Goal: Information Seeking & Learning: Learn about a topic

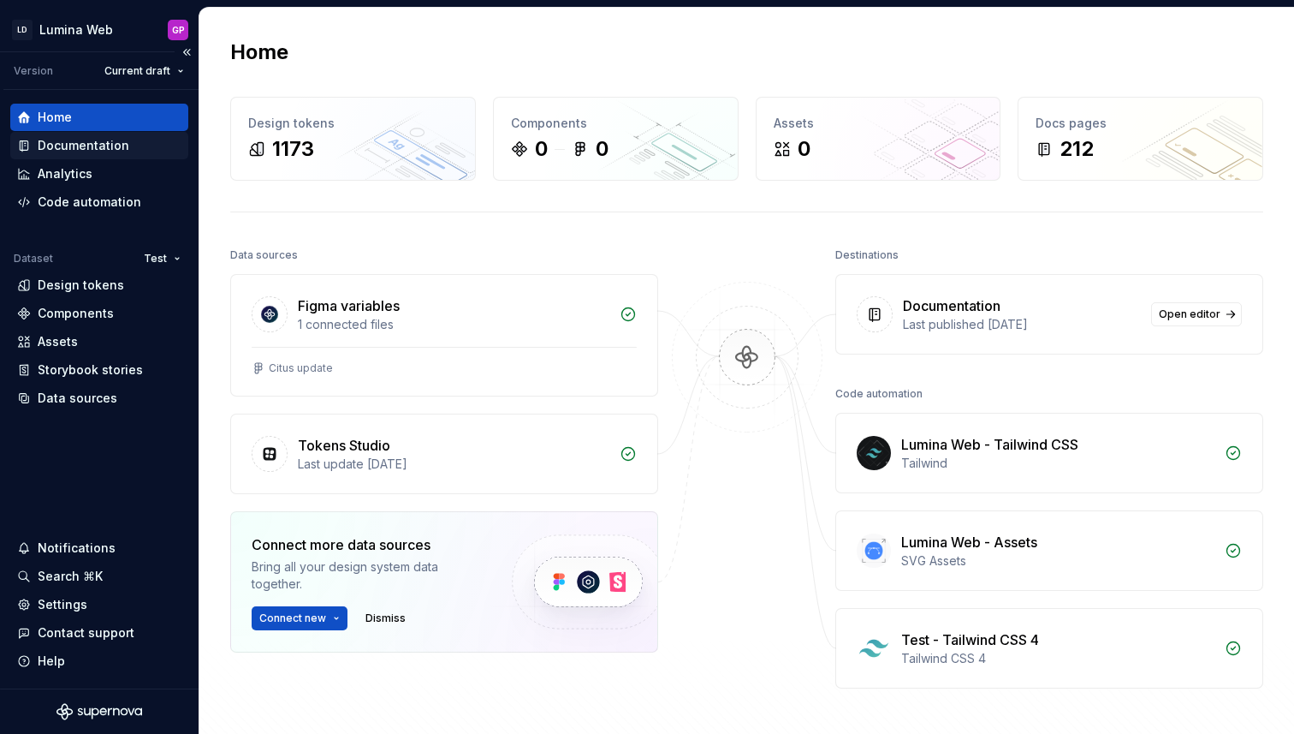
click at [63, 144] on div "Documentation" at bounding box center [84, 145] width 92 height 17
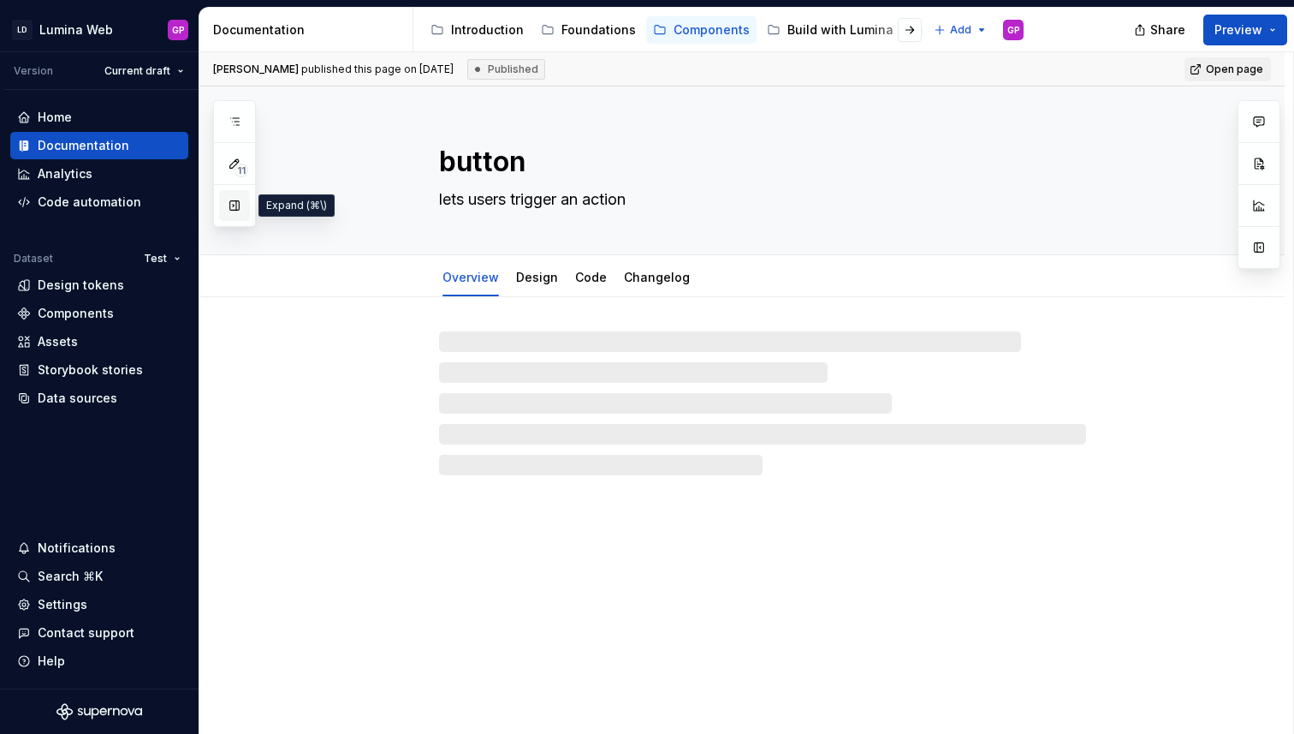
click at [231, 207] on button "button" at bounding box center [234, 205] width 31 height 31
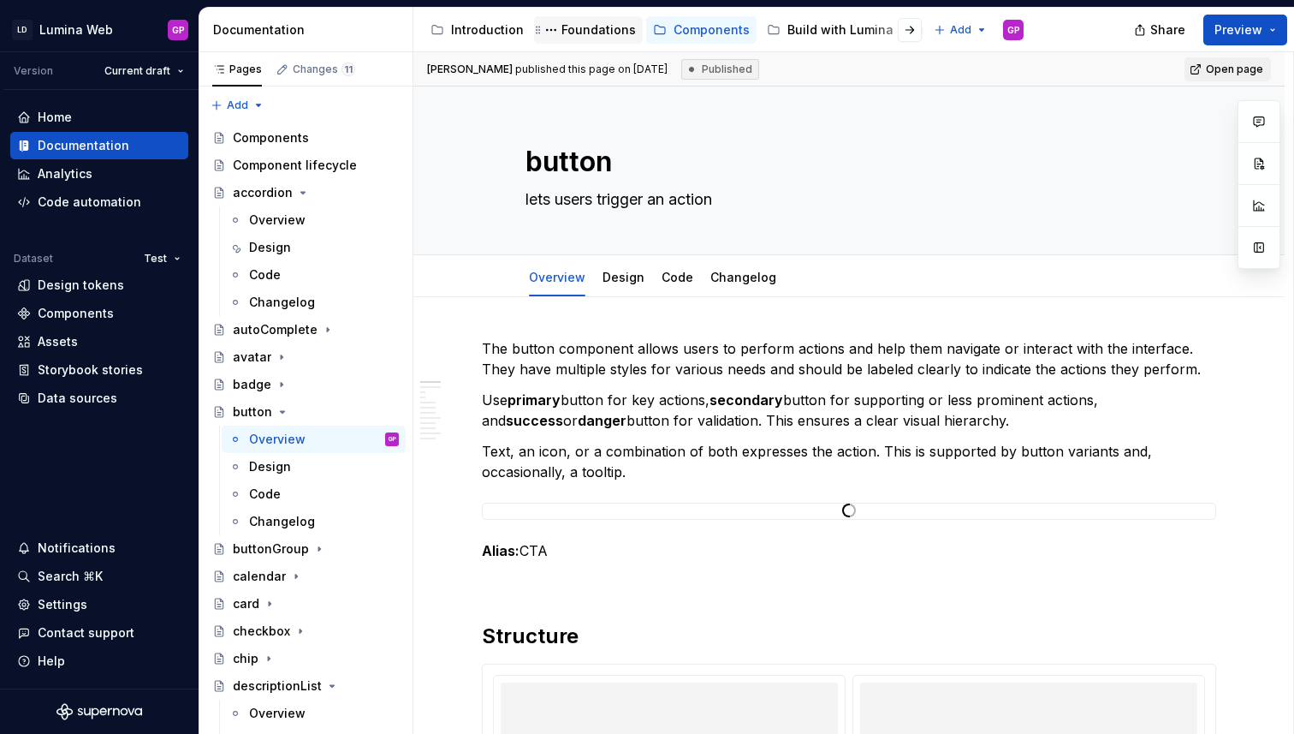
click at [584, 30] on div "Foundations" at bounding box center [599, 29] width 74 height 17
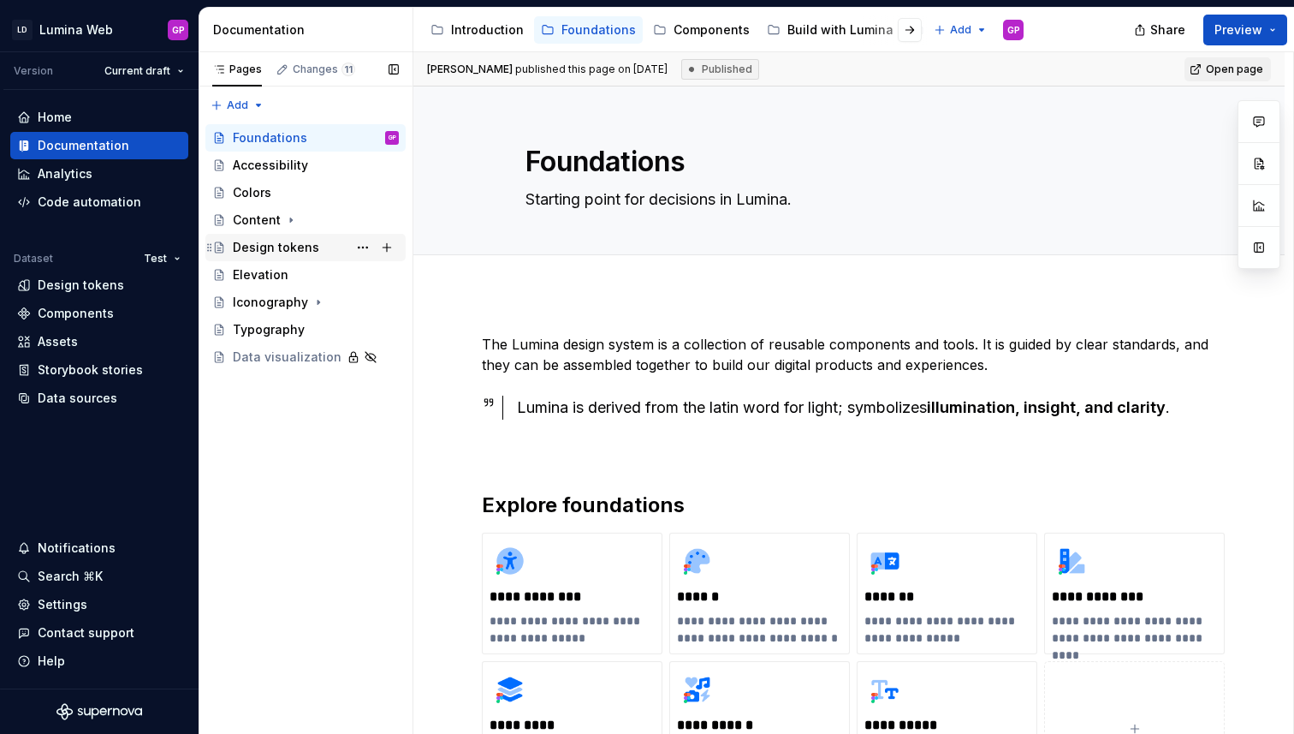
click at [257, 249] on div "Design tokens" at bounding box center [276, 247] width 86 height 17
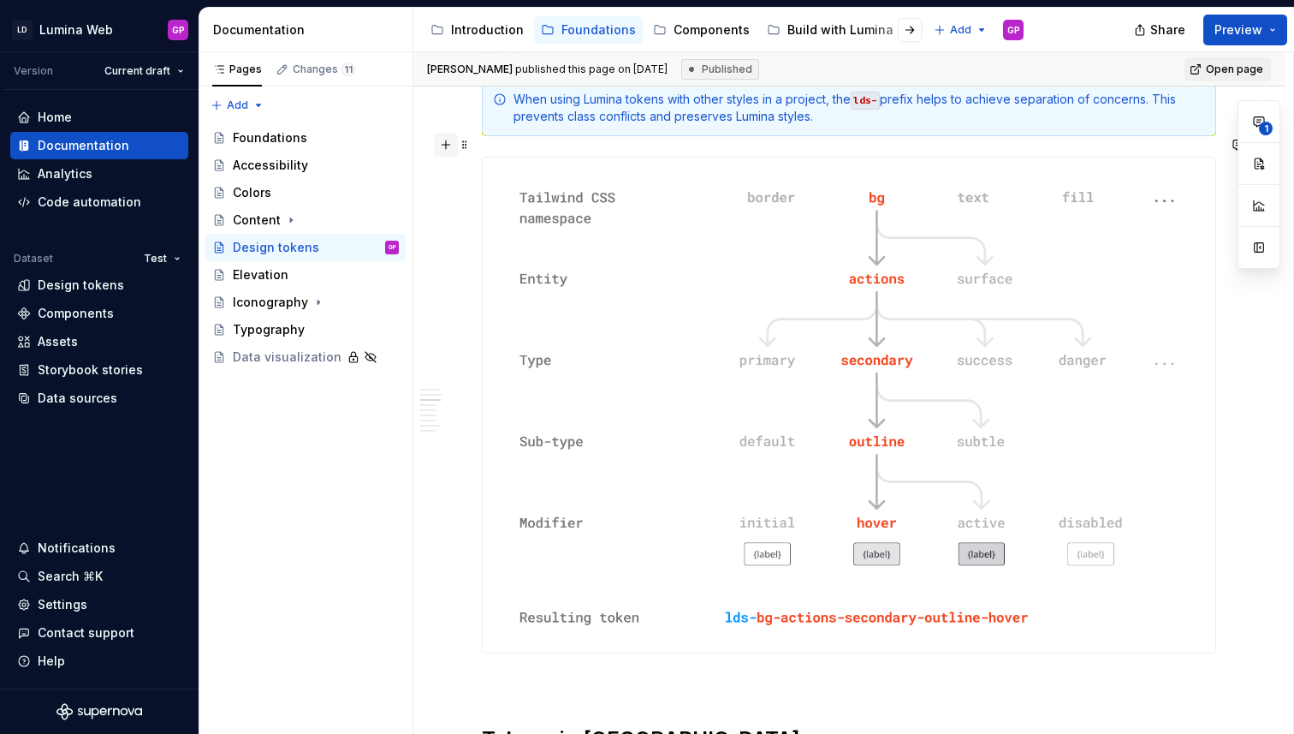
scroll to position [842, 0]
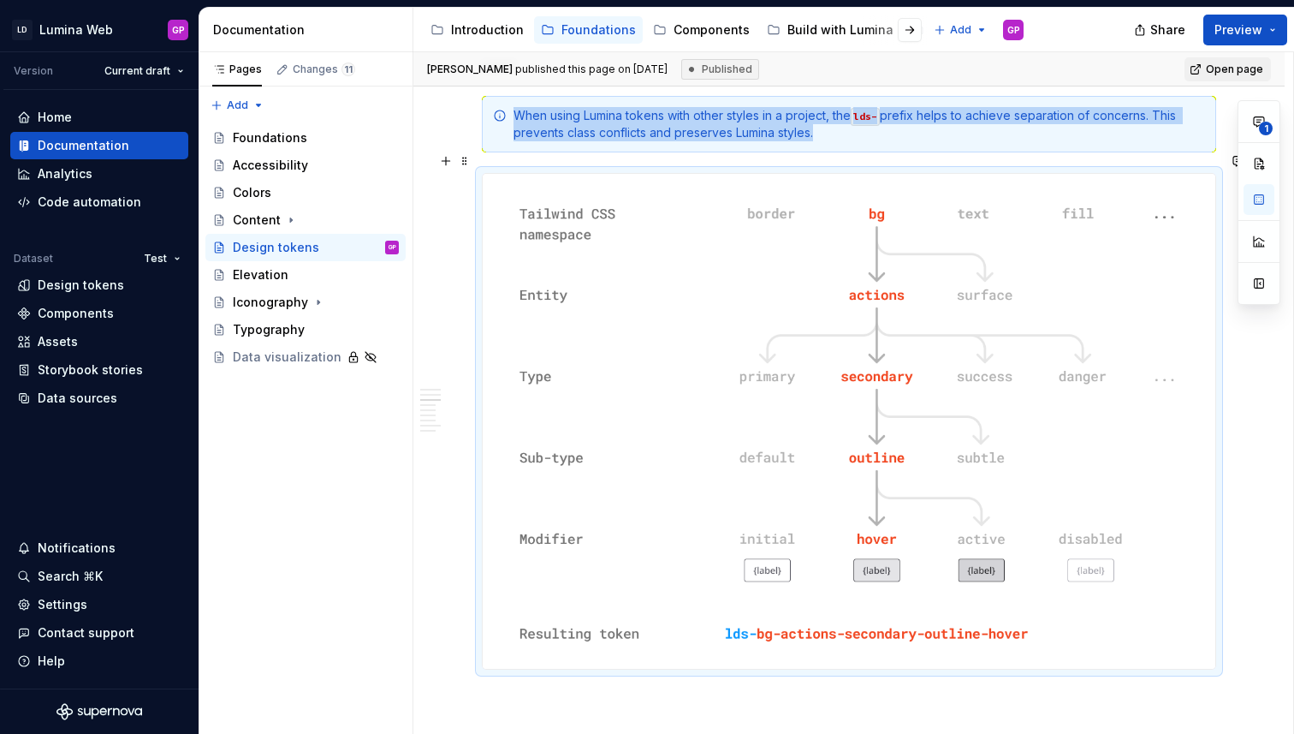
click at [1168, 360] on img at bounding box center [849, 421] width 733 height 495
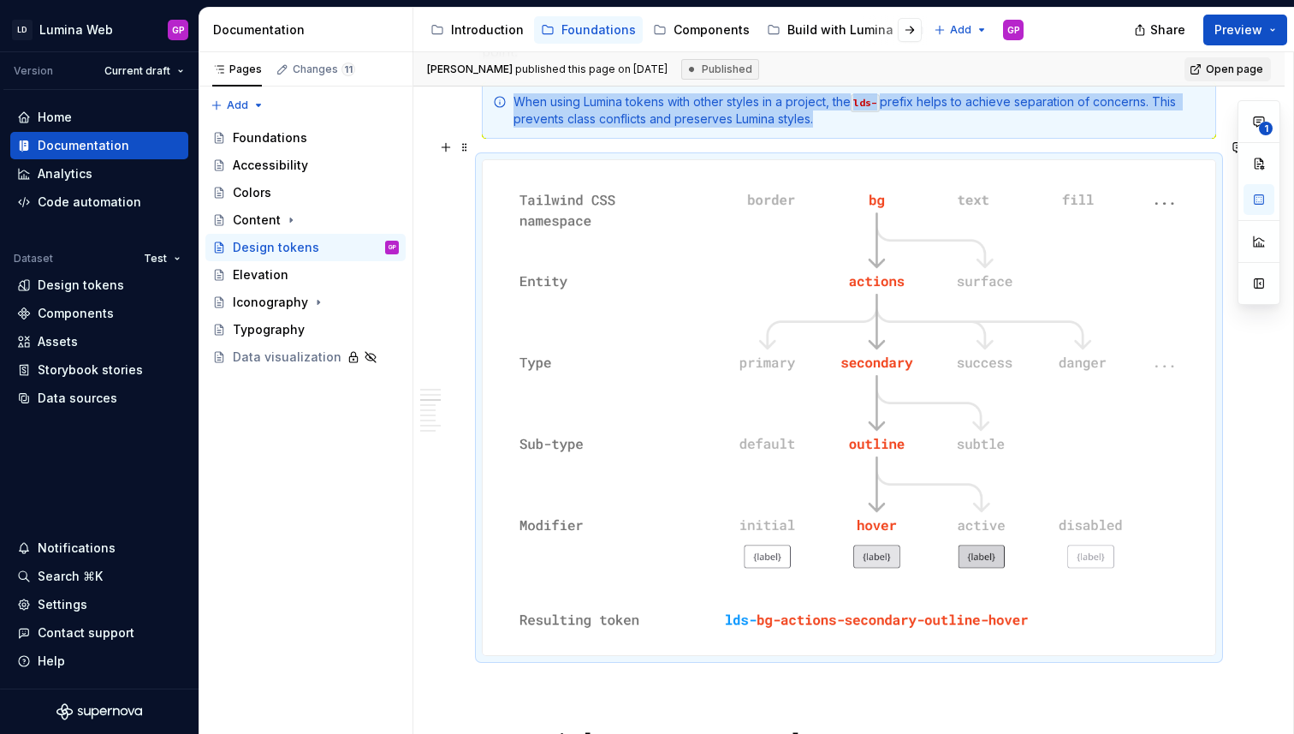
scroll to position [879, 0]
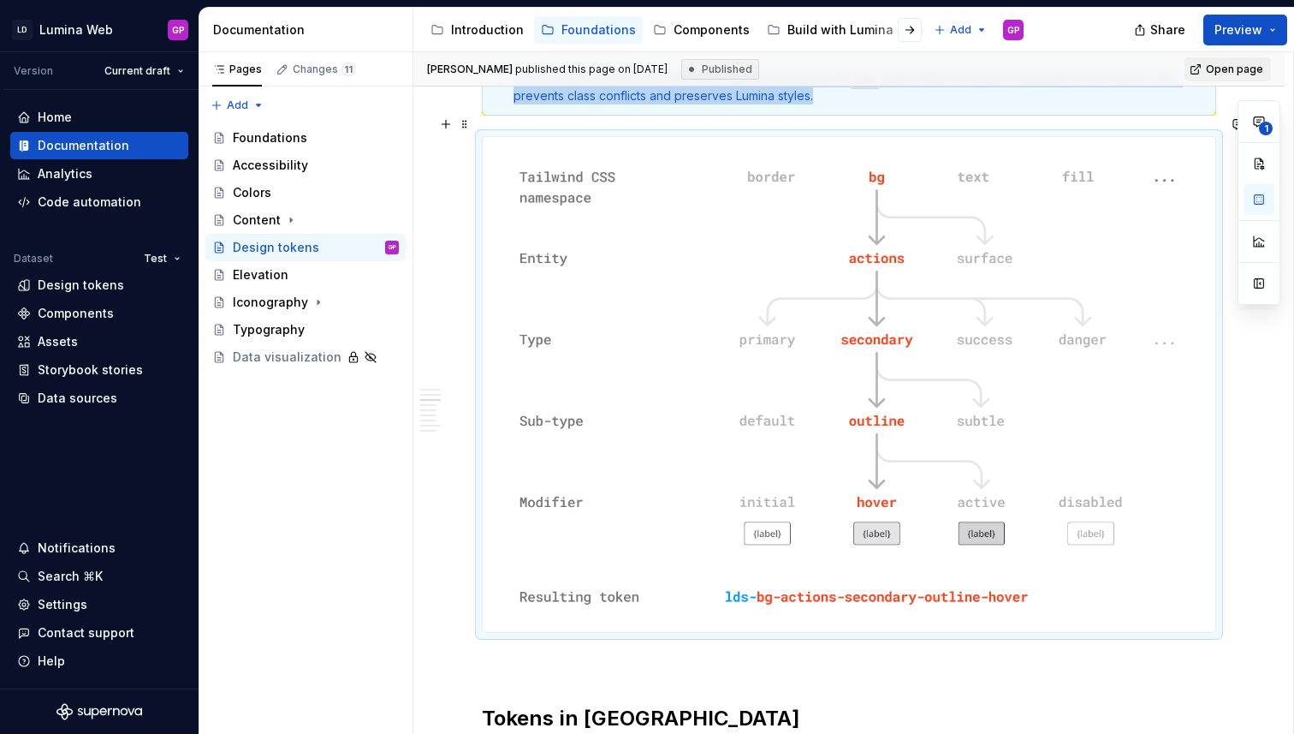
click at [1176, 160] on img at bounding box center [849, 384] width 733 height 495
click at [770, 210] on img at bounding box center [849, 384] width 733 height 495
click at [356, 494] on div "Pages Changes 11 Add Accessibility guide for tree Page tree. Navigate the tree …" at bounding box center [306, 393] width 214 height 682
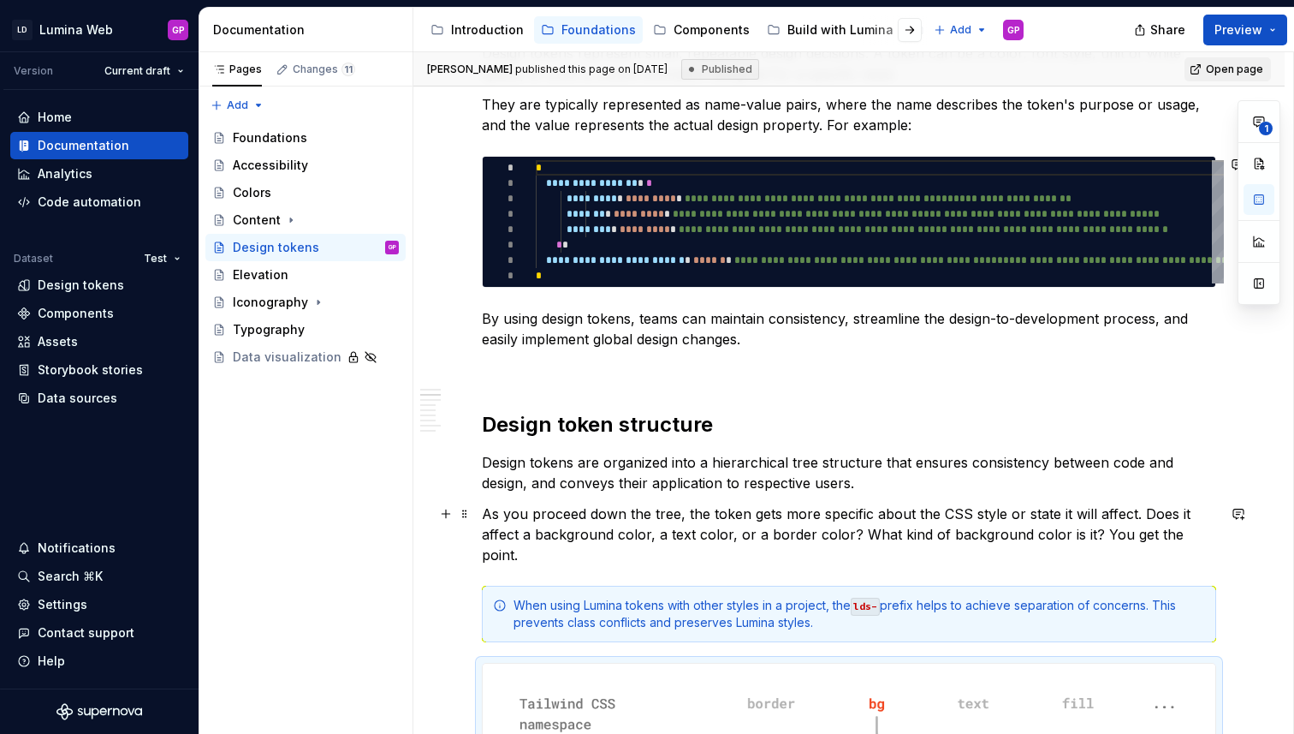
scroll to position [236, 0]
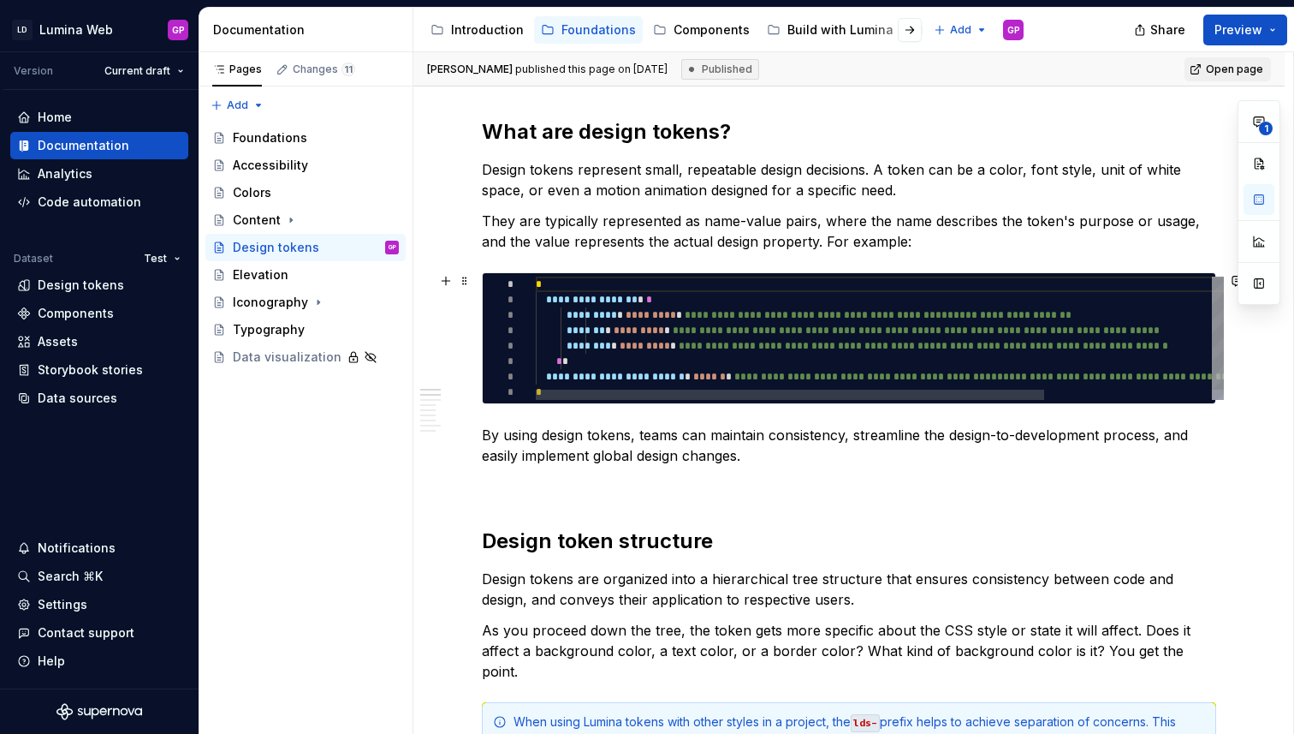
type textarea "*"
type textarea "**********"
click at [540, 314] on div "**********" at bounding box center [993, 344] width 914 height 134
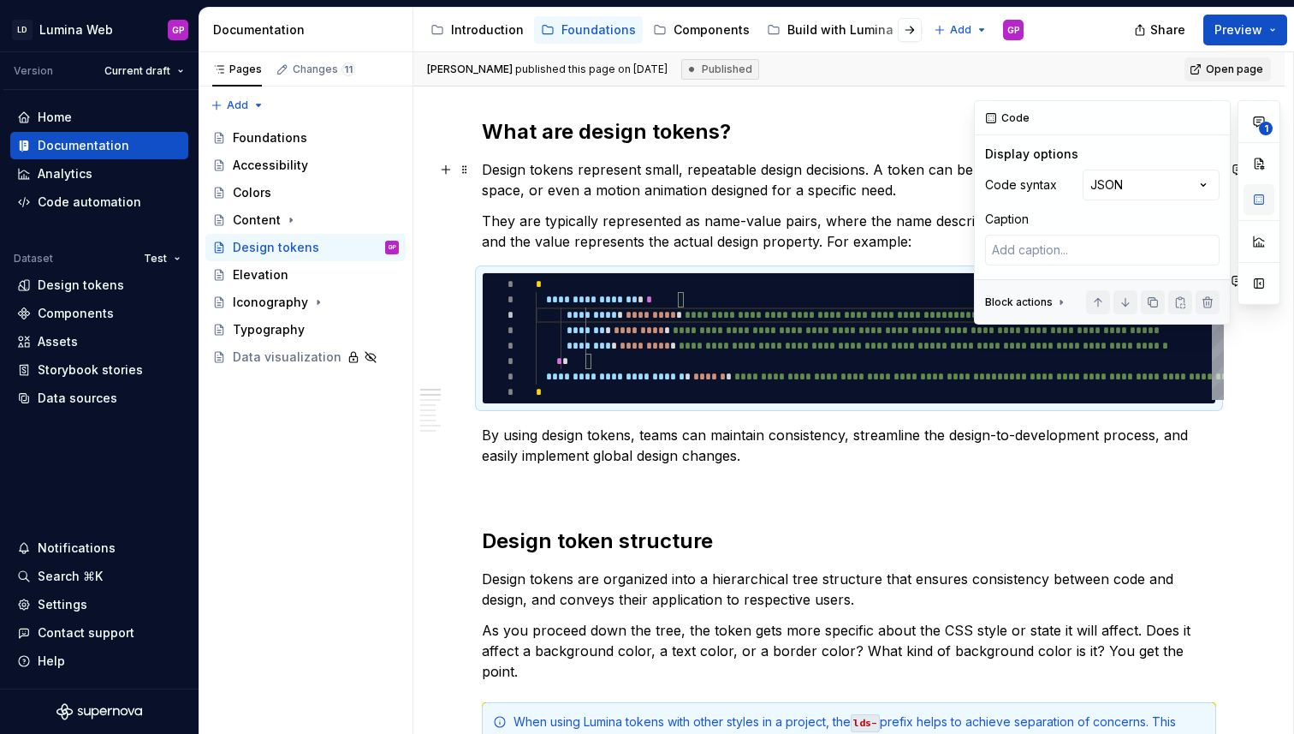
click at [1259, 199] on button "button" at bounding box center [1259, 199] width 31 height 31
click at [1211, 111] on button "button" at bounding box center [1213, 118] width 24 height 24
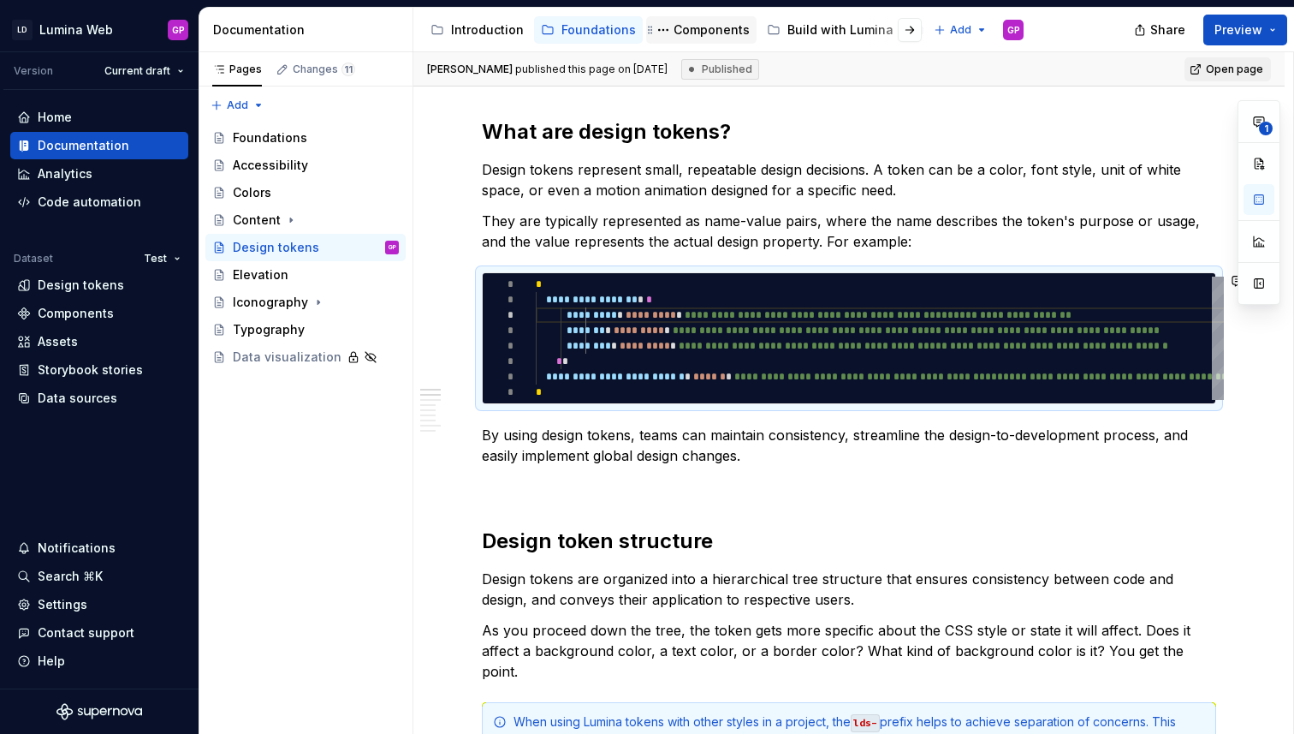
click at [696, 33] on div "Components" at bounding box center [712, 29] width 76 height 17
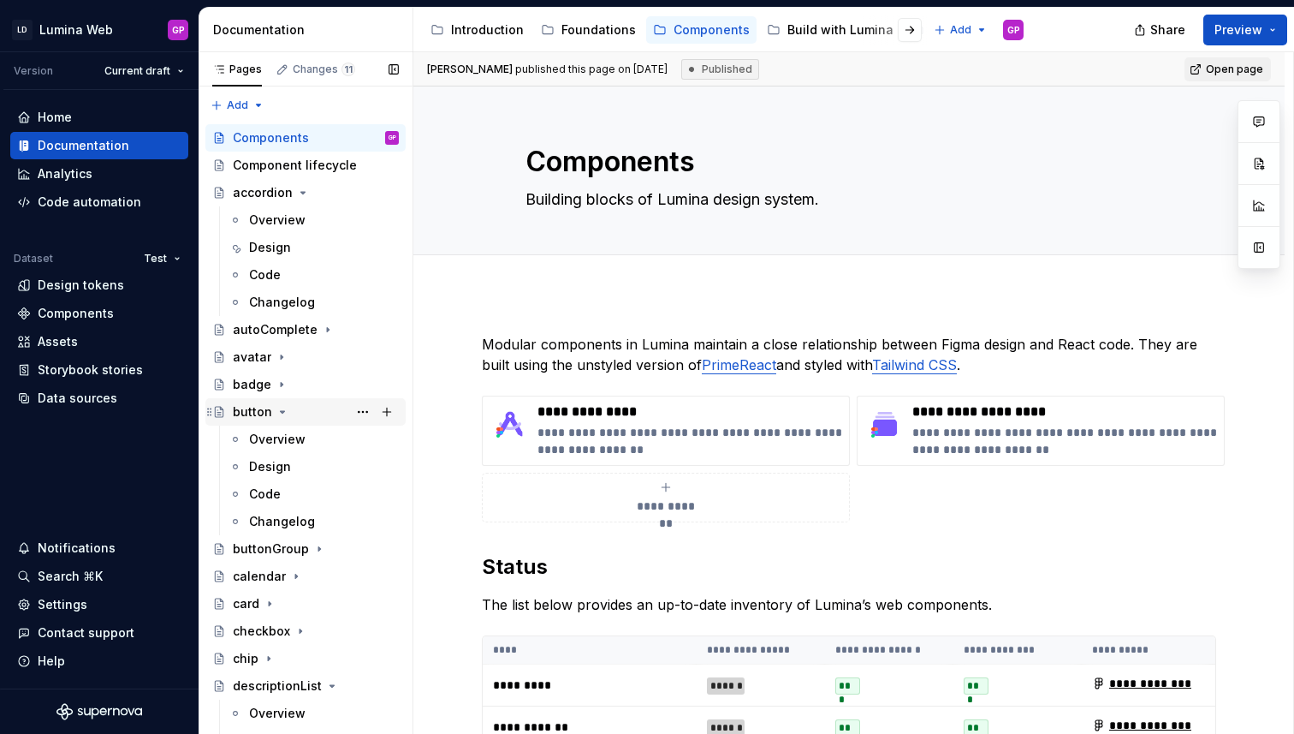
click at [241, 410] on div "button" at bounding box center [252, 411] width 39 height 17
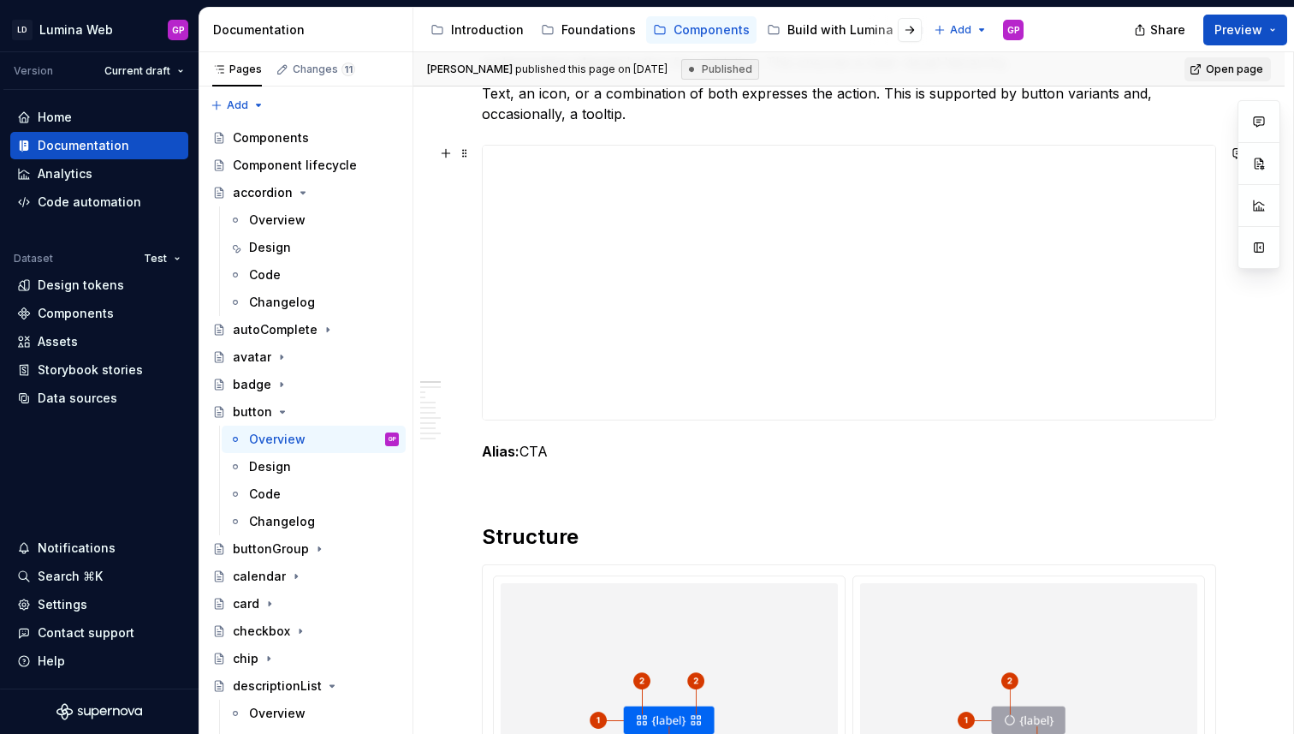
scroll to position [360, 0]
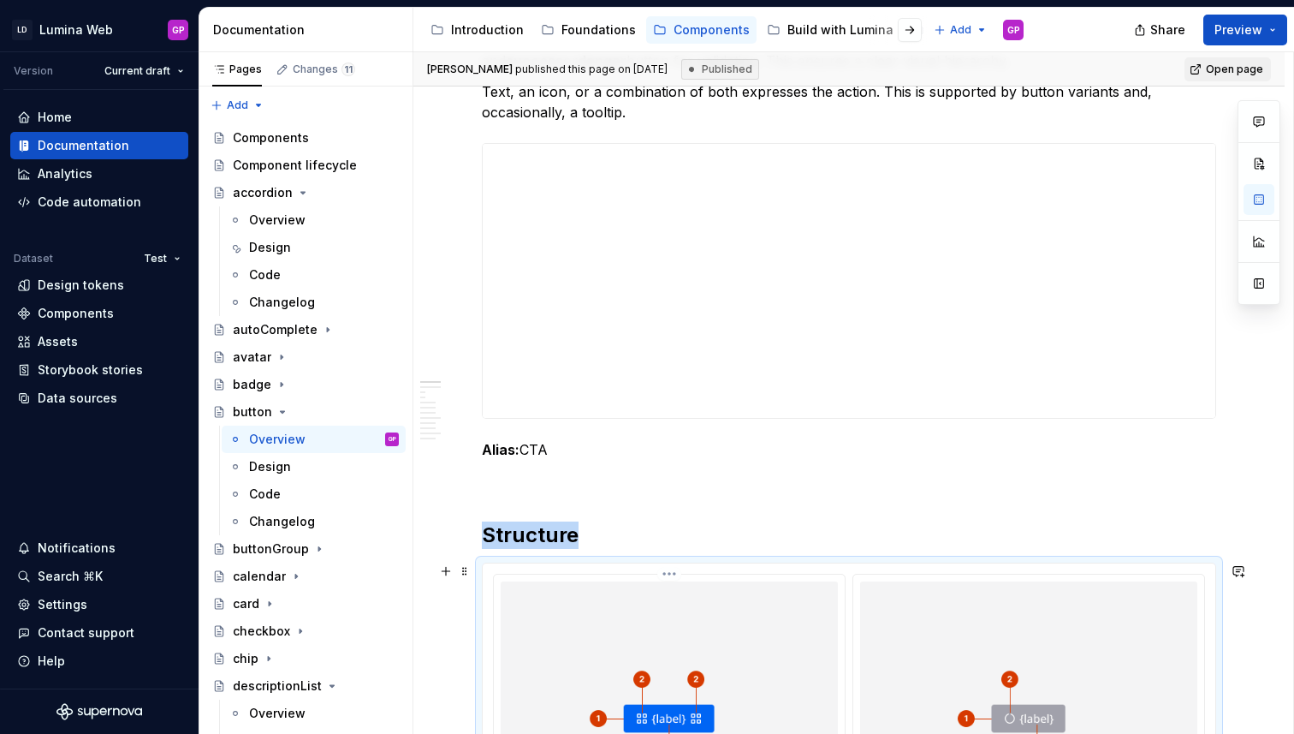
click at [562, 574] on div at bounding box center [669, 720] width 353 height 293
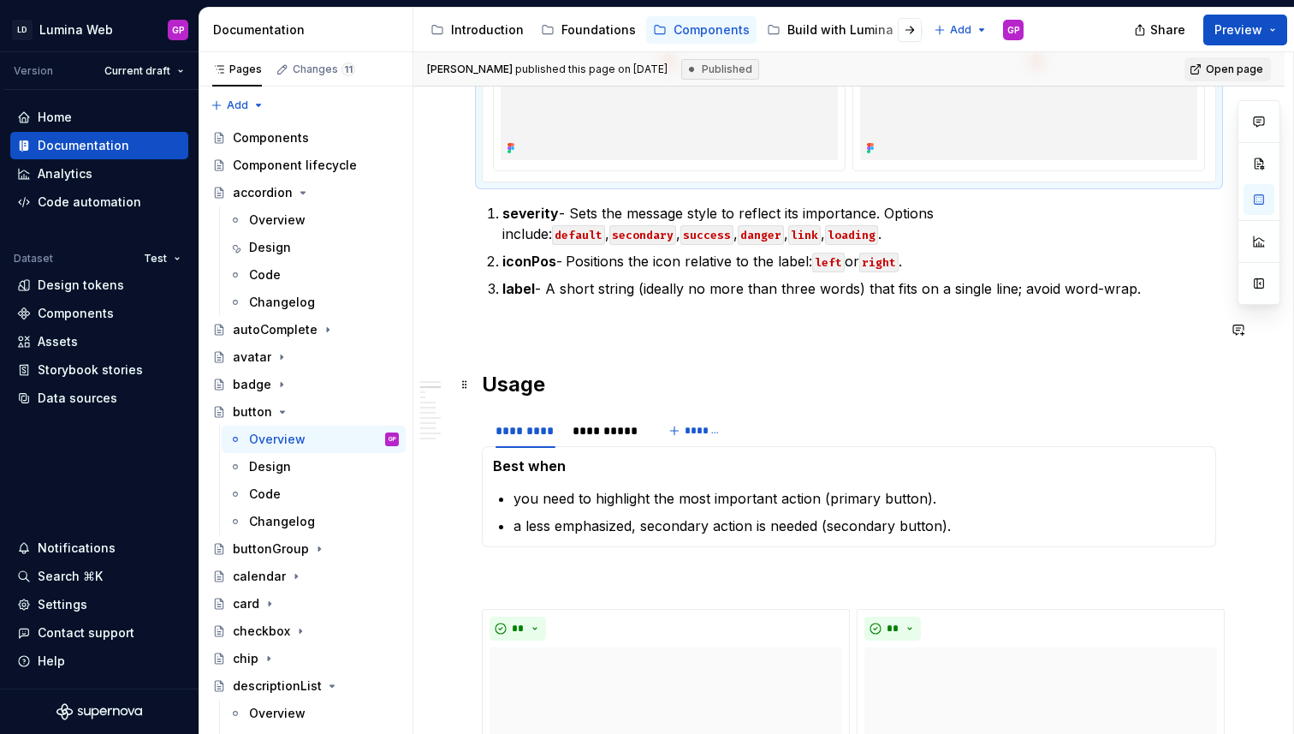
scroll to position [1082, 0]
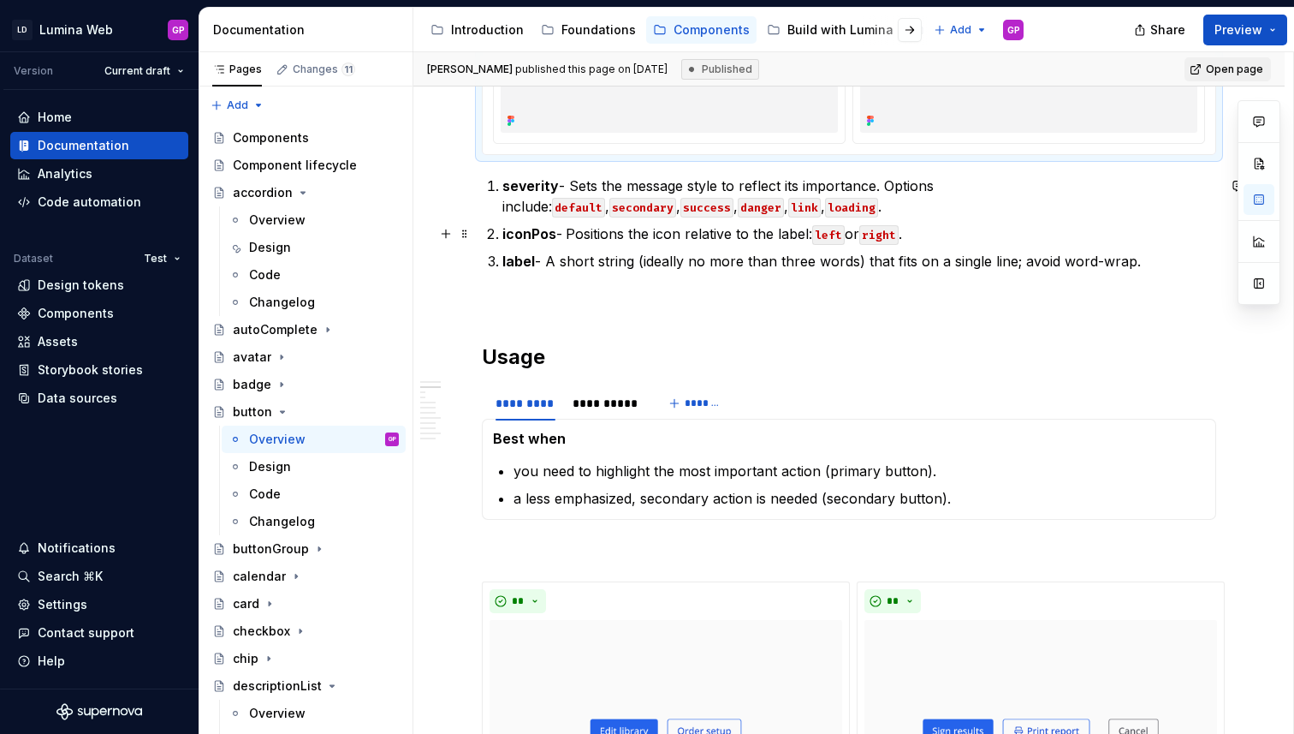
click at [666, 223] on ol "severity - Sets the message style to reflect its importance. Options include: d…" at bounding box center [860, 224] width 714 height 96
click at [825, 200] on code "loading" at bounding box center [851, 208] width 53 height 20
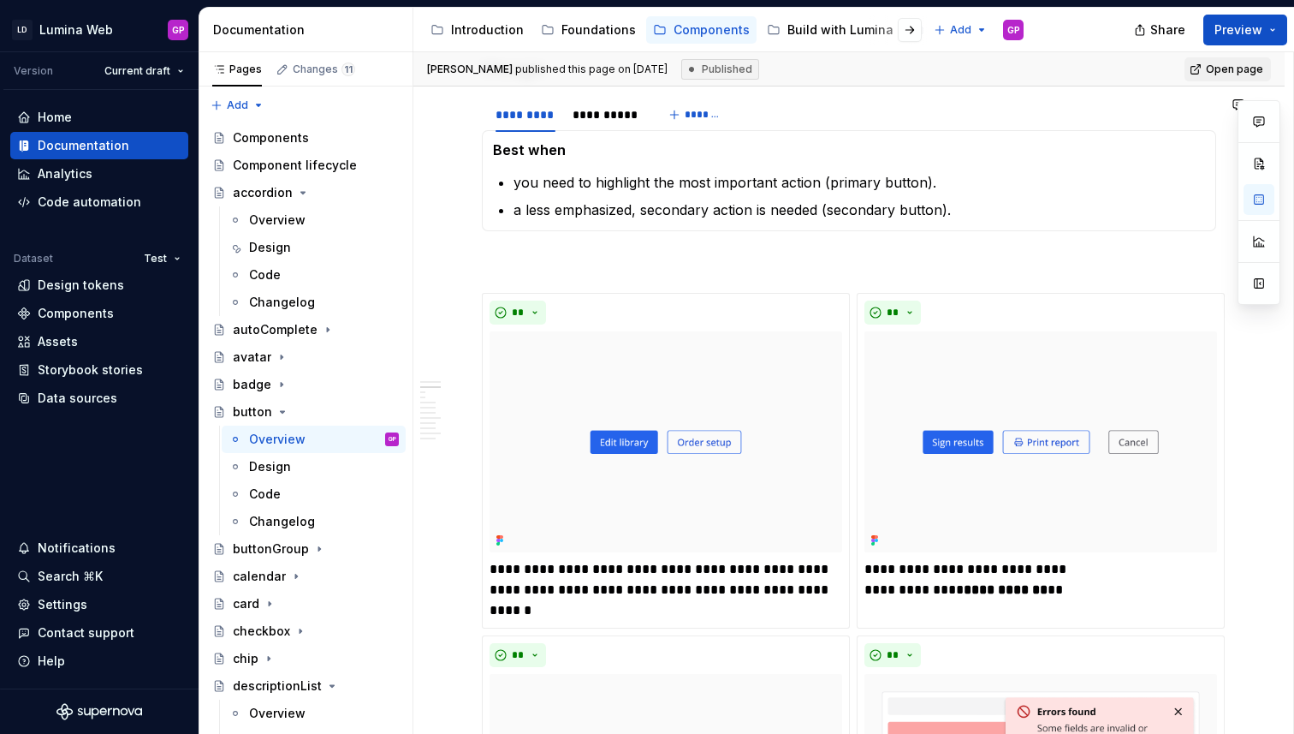
scroll to position [1372, 0]
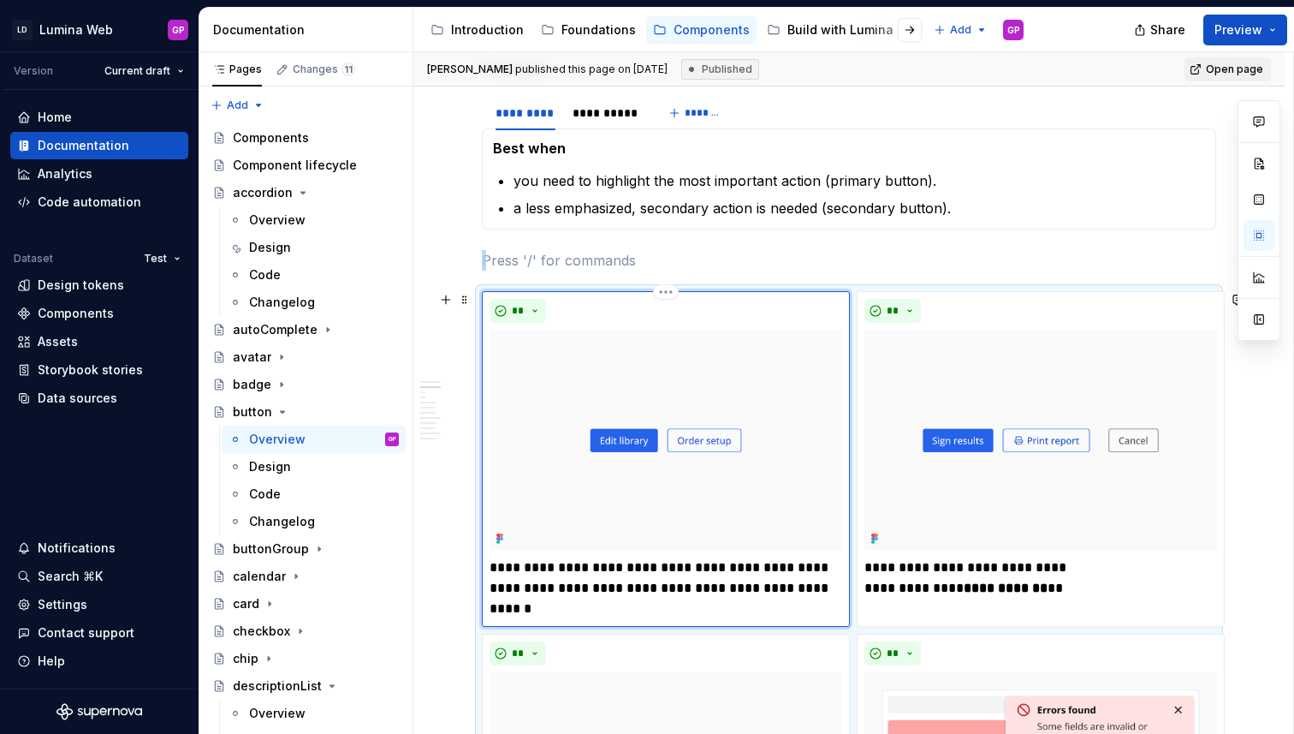
click at [735, 340] on img at bounding box center [666, 440] width 353 height 221
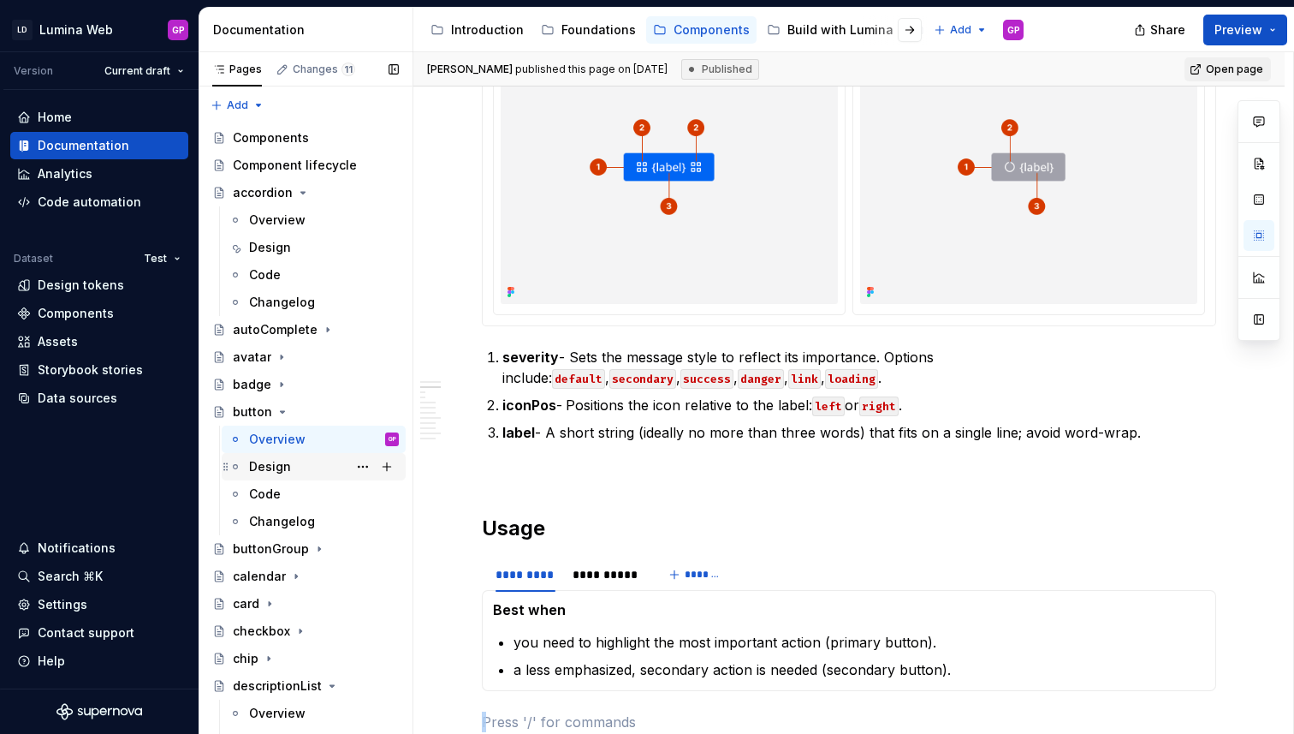
scroll to position [906, 0]
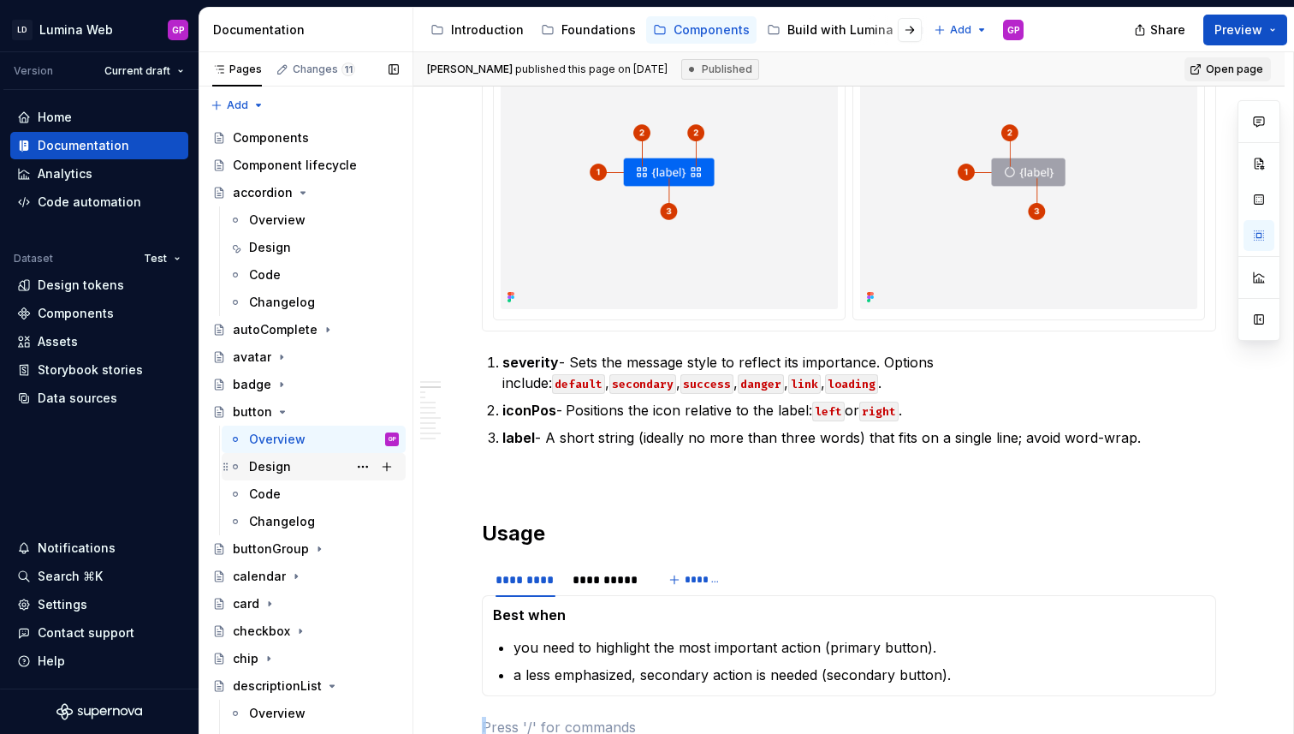
click at [266, 472] on div "Design" at bounding box center [270, 466] width 42 height 17
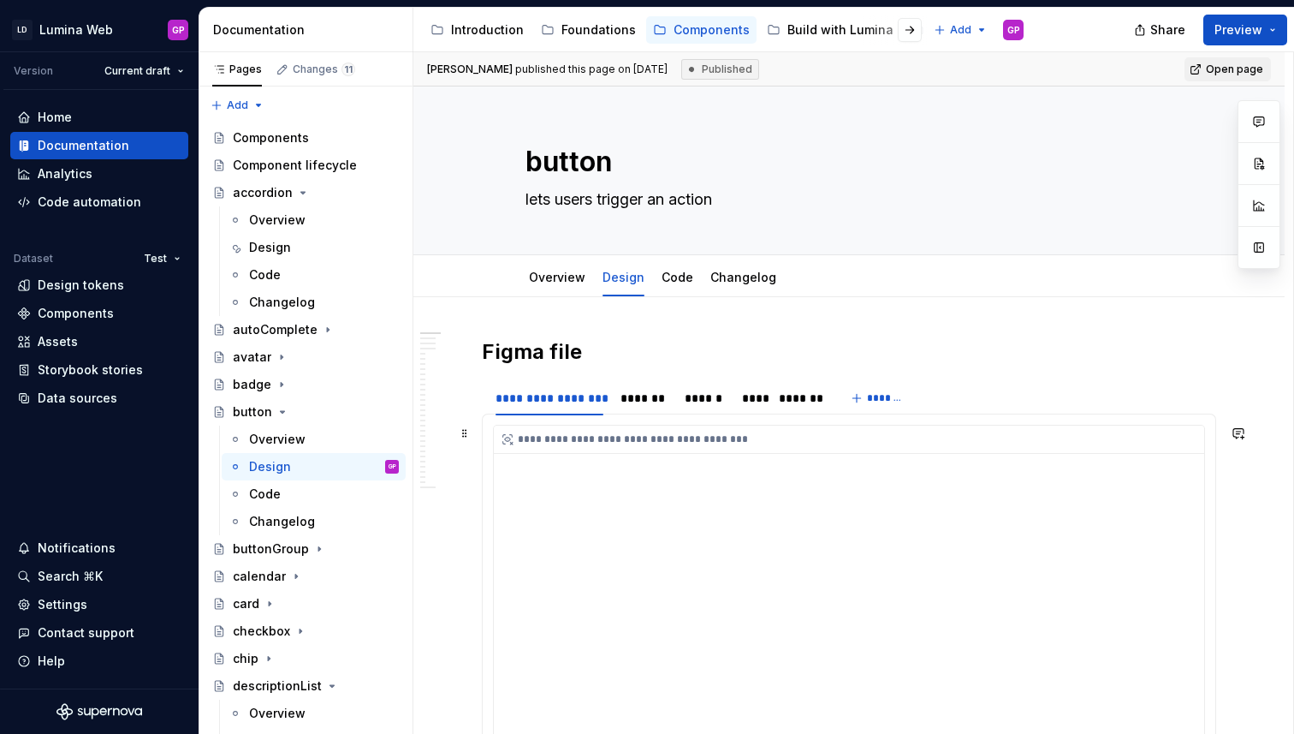
scroll to position [44, 0]
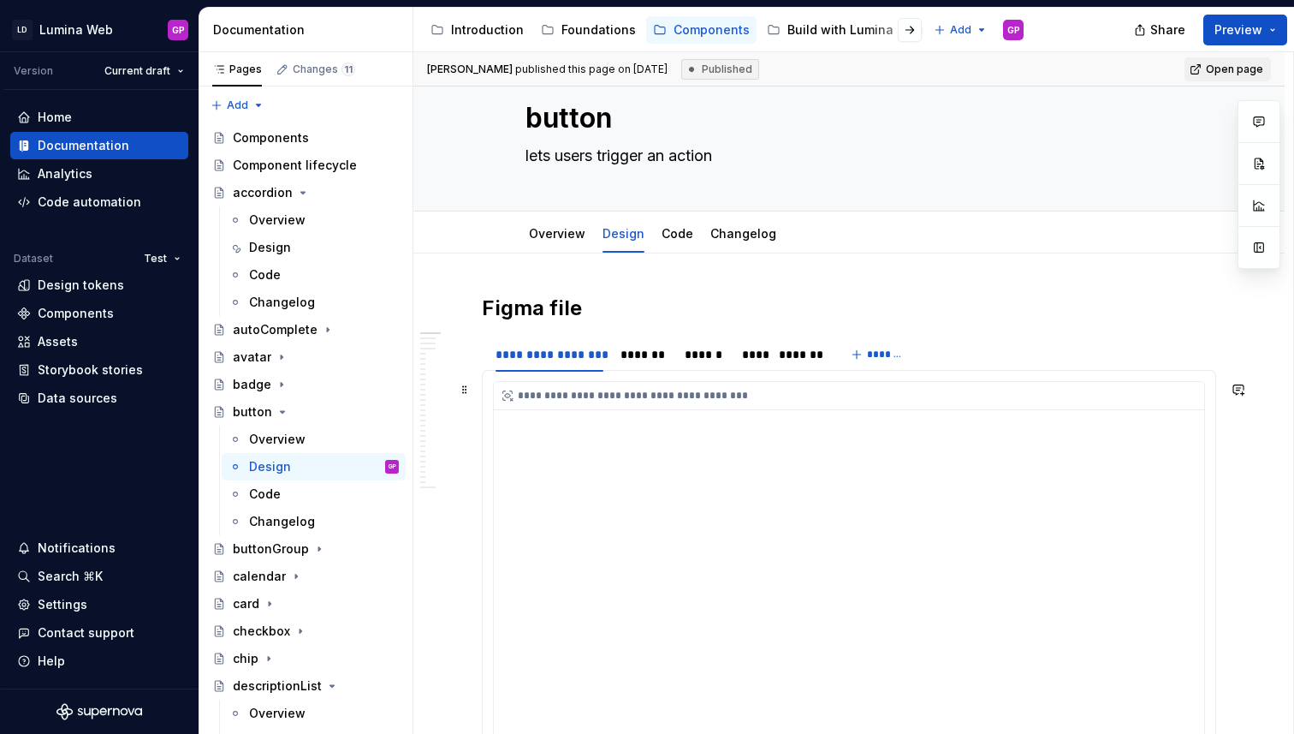
click at [692, 482] on div "**********" at bounding box center [849, 656] width 711 height 548
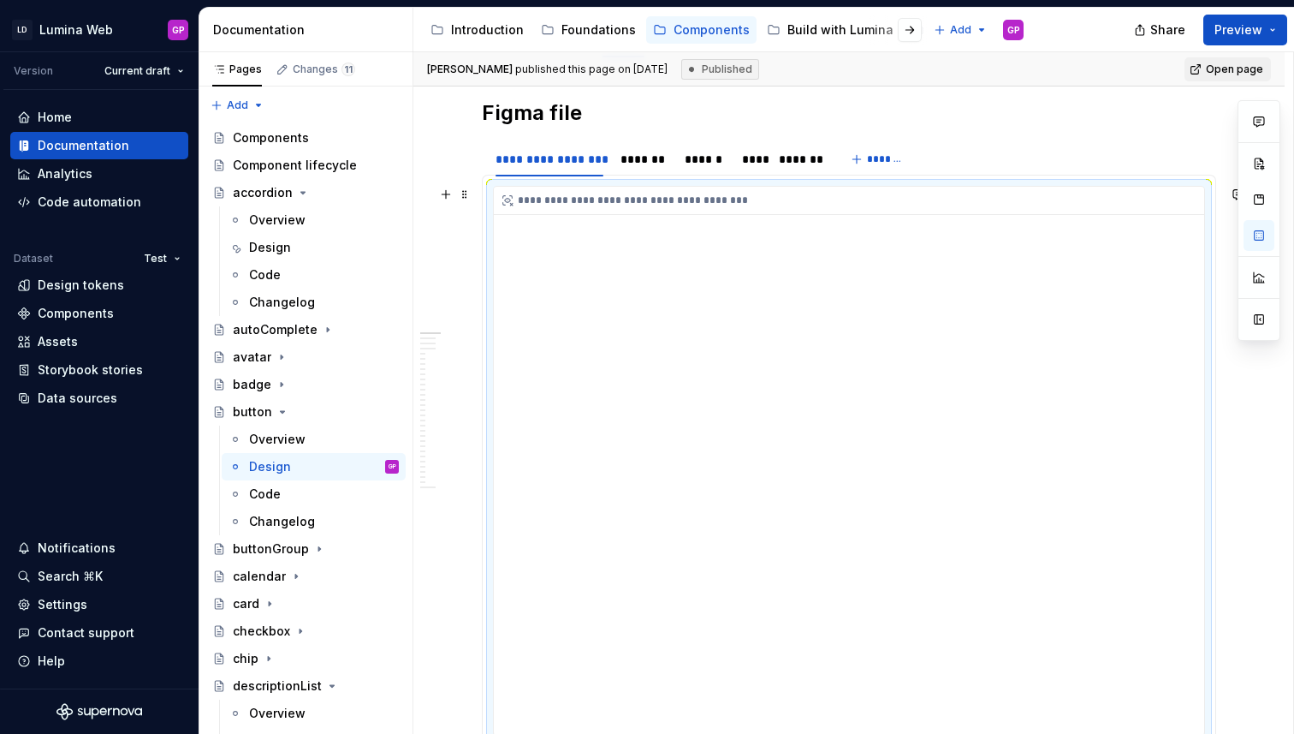
scroll to position [241, 0]
click at [646, 163] on div "*******" at bounding box center [644, 156] width 47 height 17
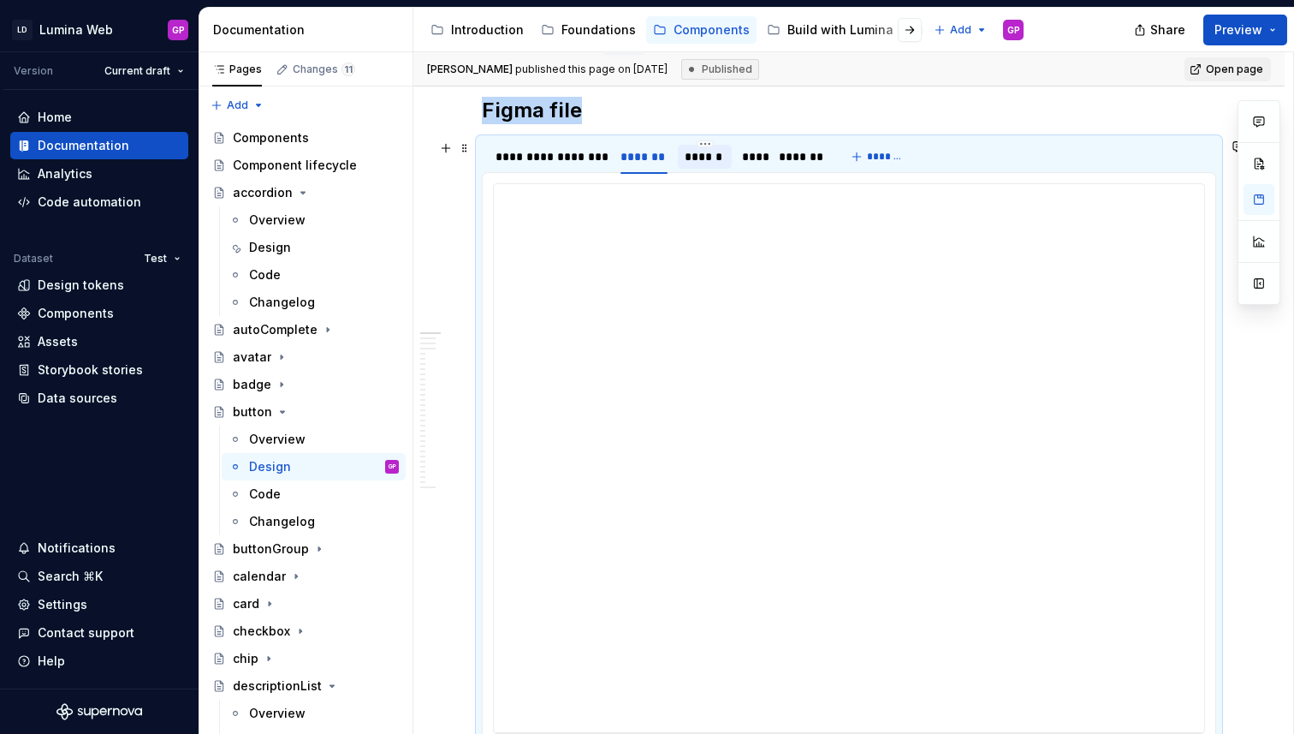
click at [705, 157] on div "******" at bounding box center [705, 156] width 40 height 17
click at [758, 159] on div "****" at bounding box center [752, 156] width 20 height 17
click at [795, 159] on div "*******" at bounding box center [800, 156] width 42 height 17
click at [267, 492] on div "Code" at bounding box center [265, 493] width 32 height 17
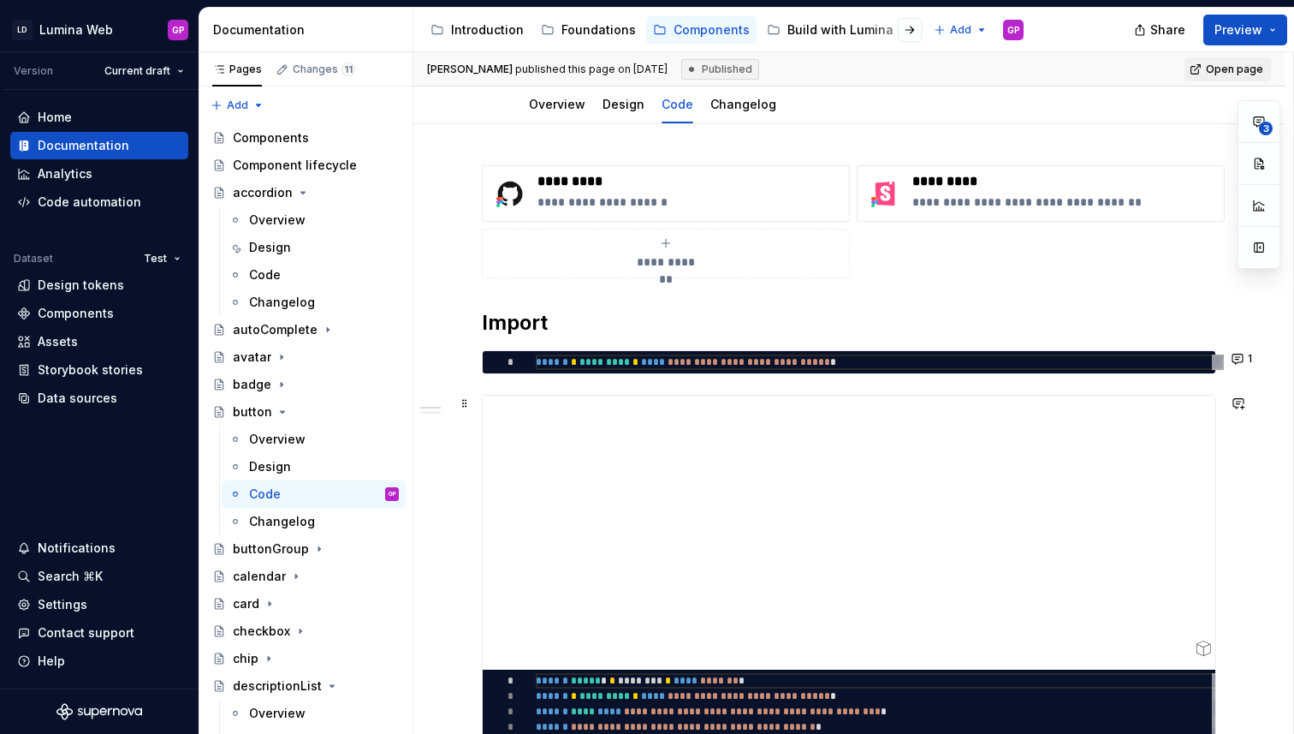
scroll to position [186, 0]
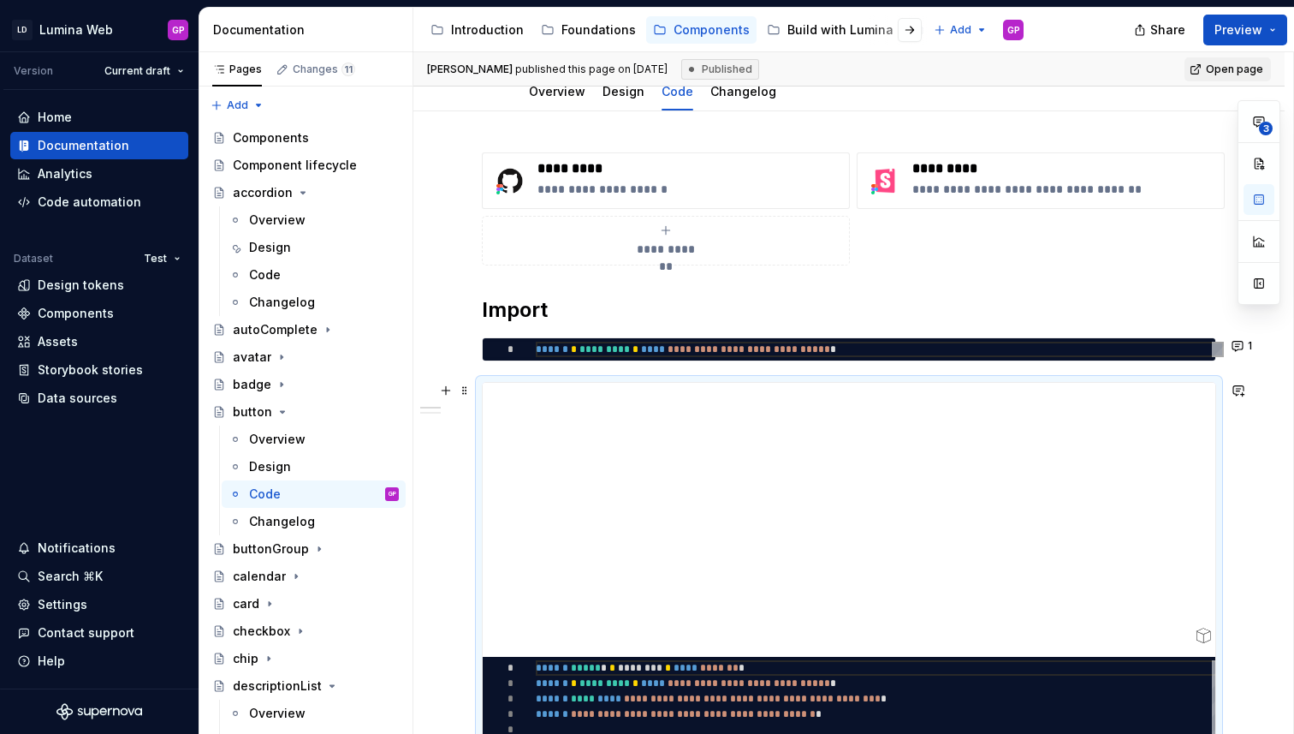
click at [681, 426] on div at bounding box center [853, 520] width 741 height 274
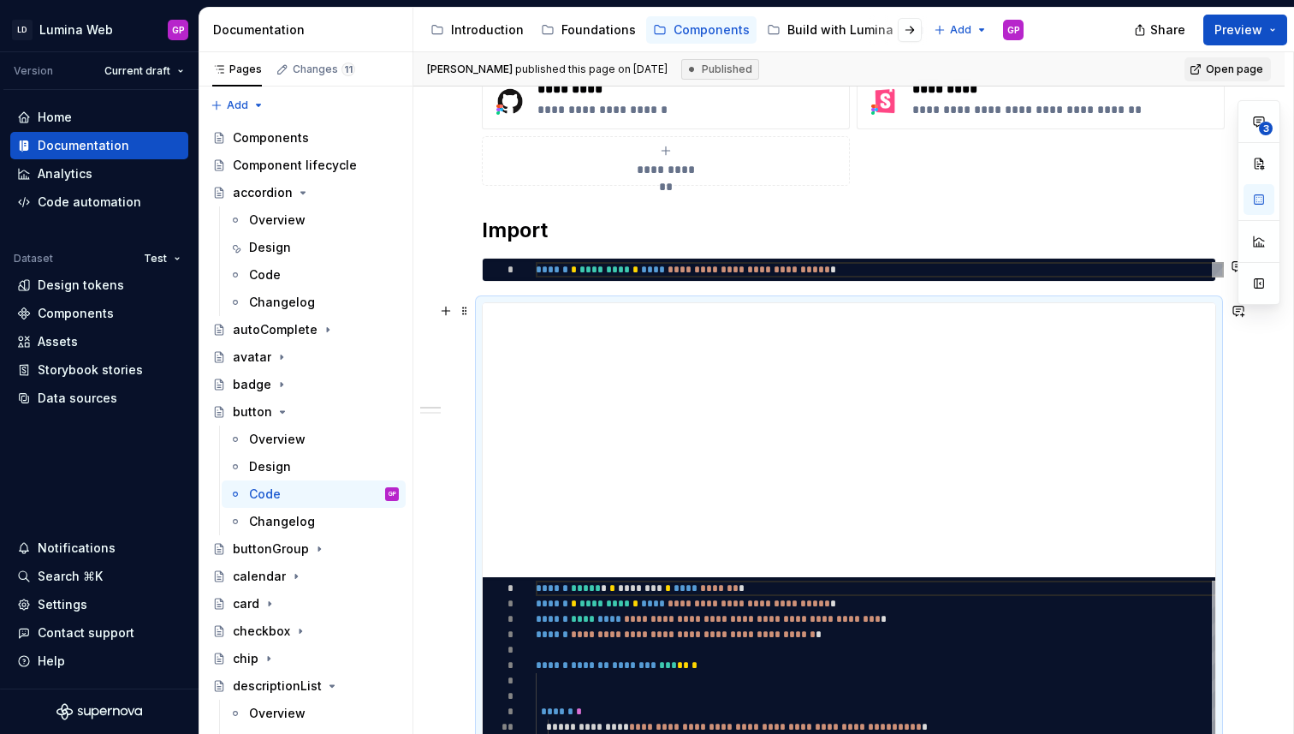
scroll to position [273, 0]
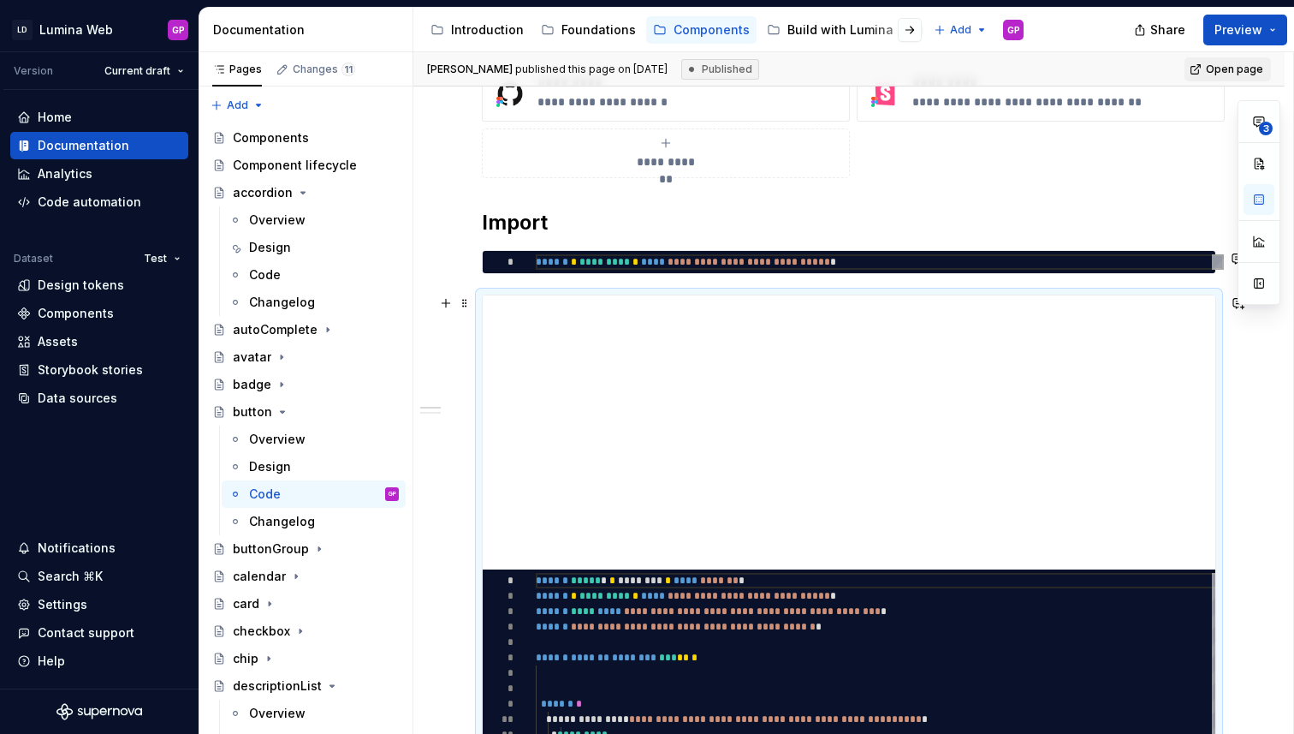
click at [402, 226] on div "Overview" at bounding box center [314, 219] width 184 height 27
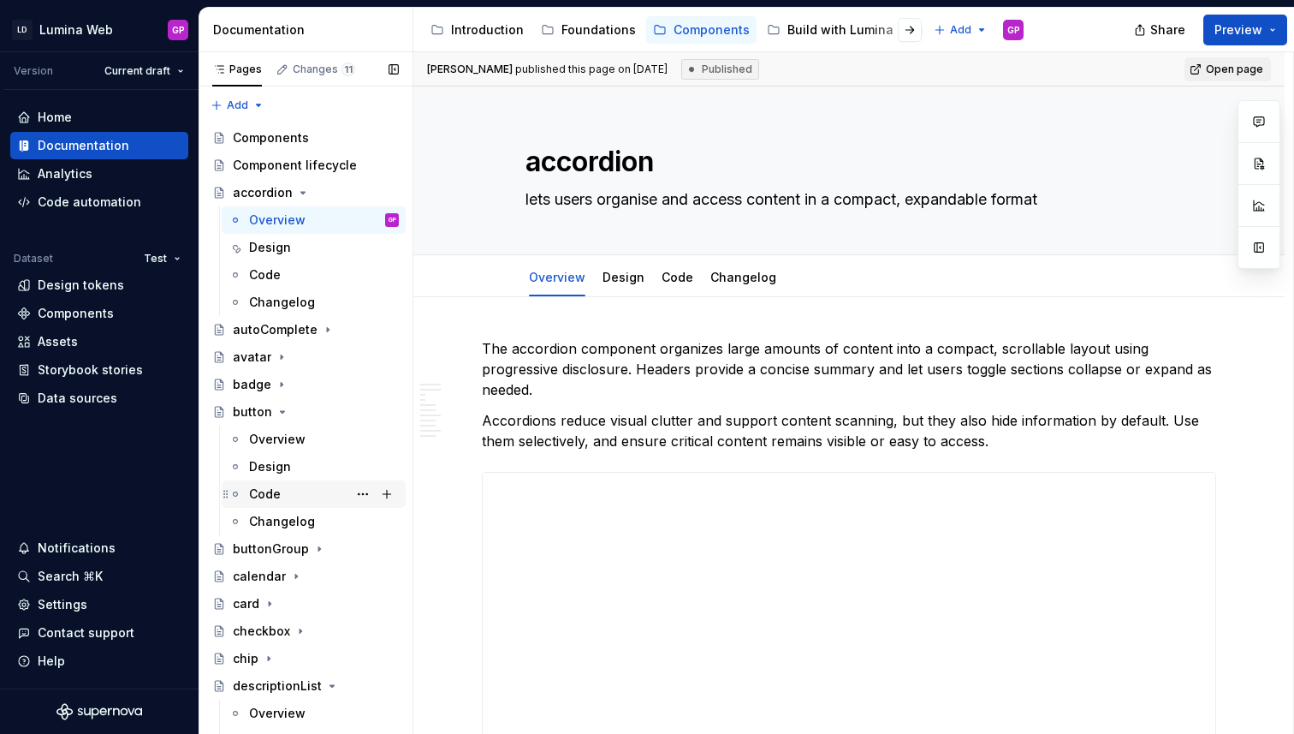
click at [289, 496] on div "Code" at bounding box center [324, 494] width 150 height 24
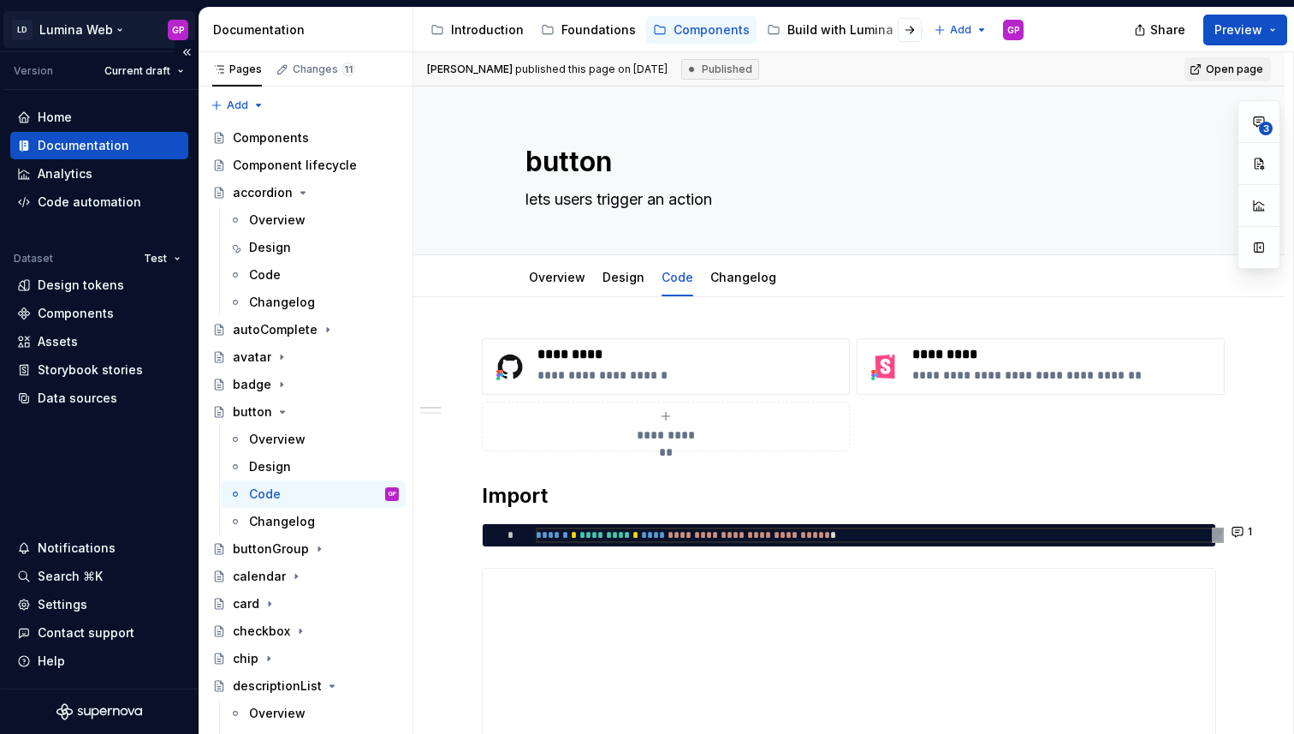
click at [105, 30] on html "LD Lumina Web GP Version Current draft Home Documentation Analytics Code automa…" at bounding box center [647, 367] width 1294 height 734
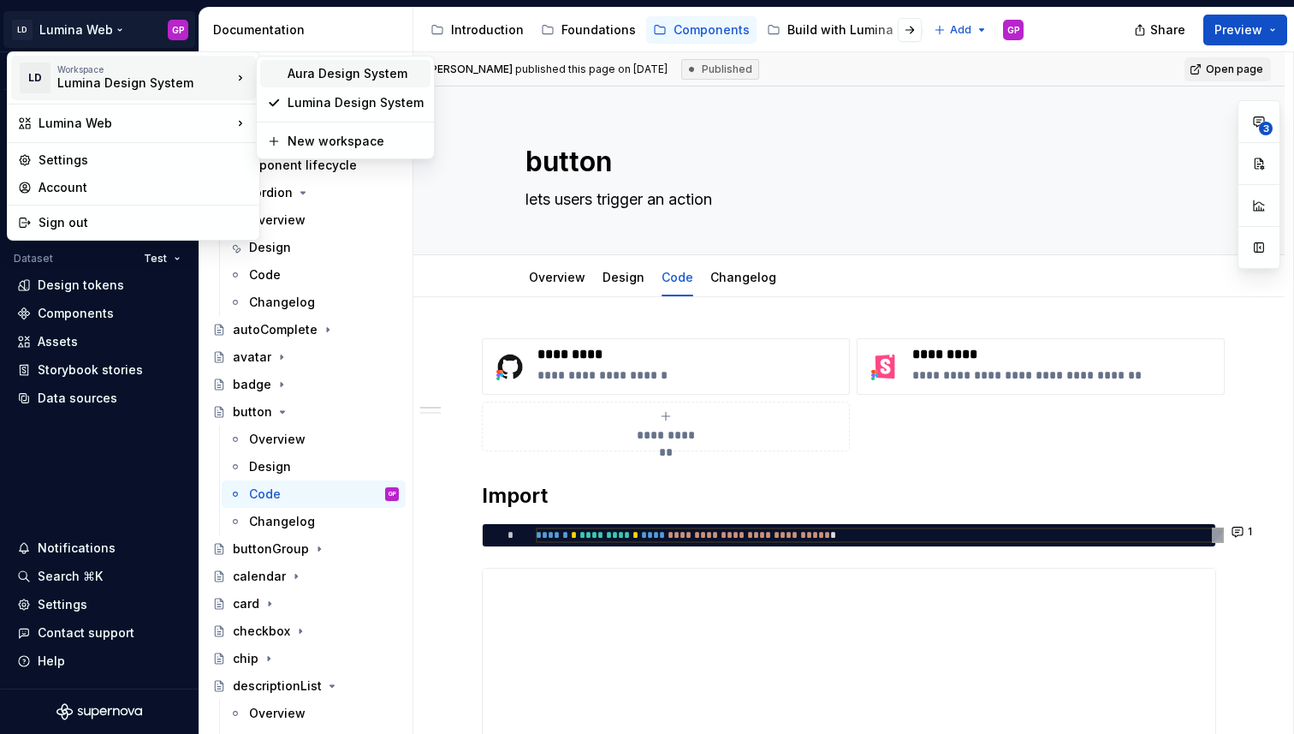
click at [339, 74] on div "Aura Design System" at bounding box center [356, 73] width 136 height 17
type textarea "*"
